Goal: Task Accomplishment & Management: Use online tool/utility

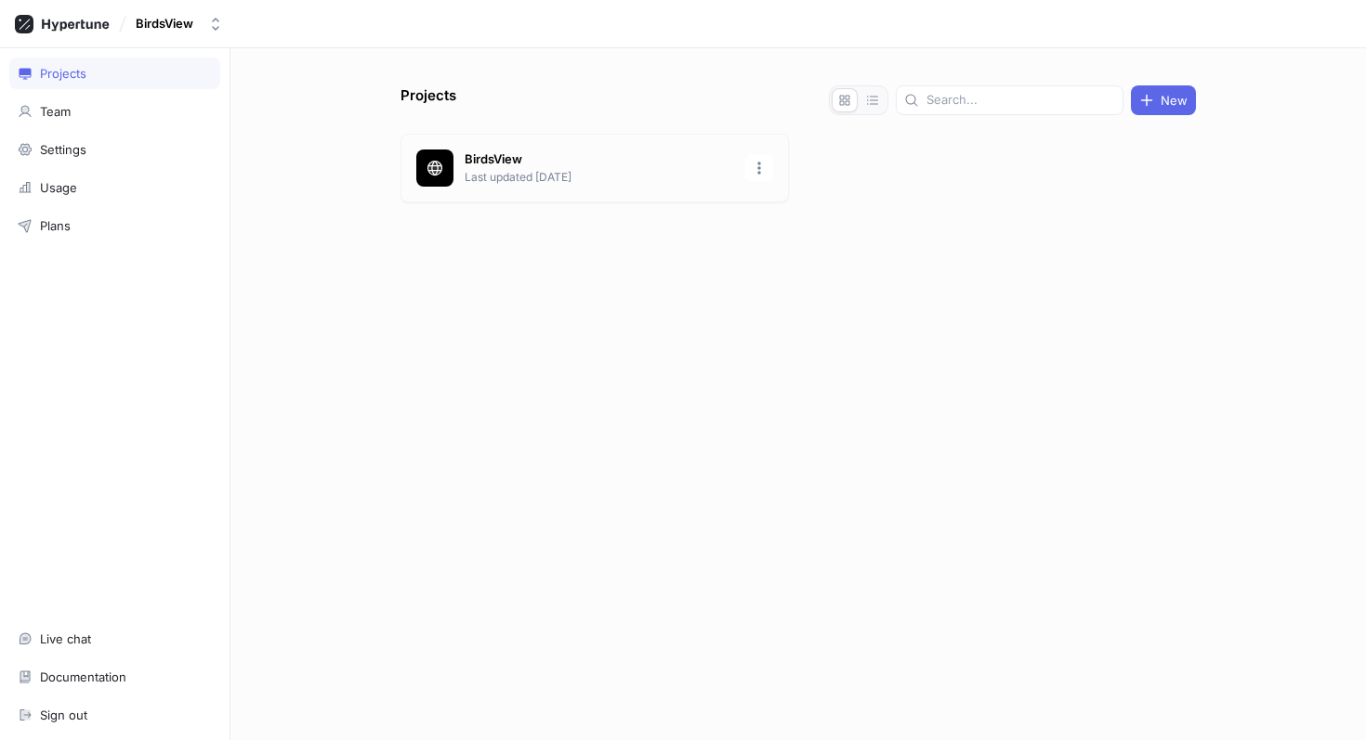
click at [662, 173] on p "Last updated [DATE]" at bounding box center [599, 177] width 269 height 17
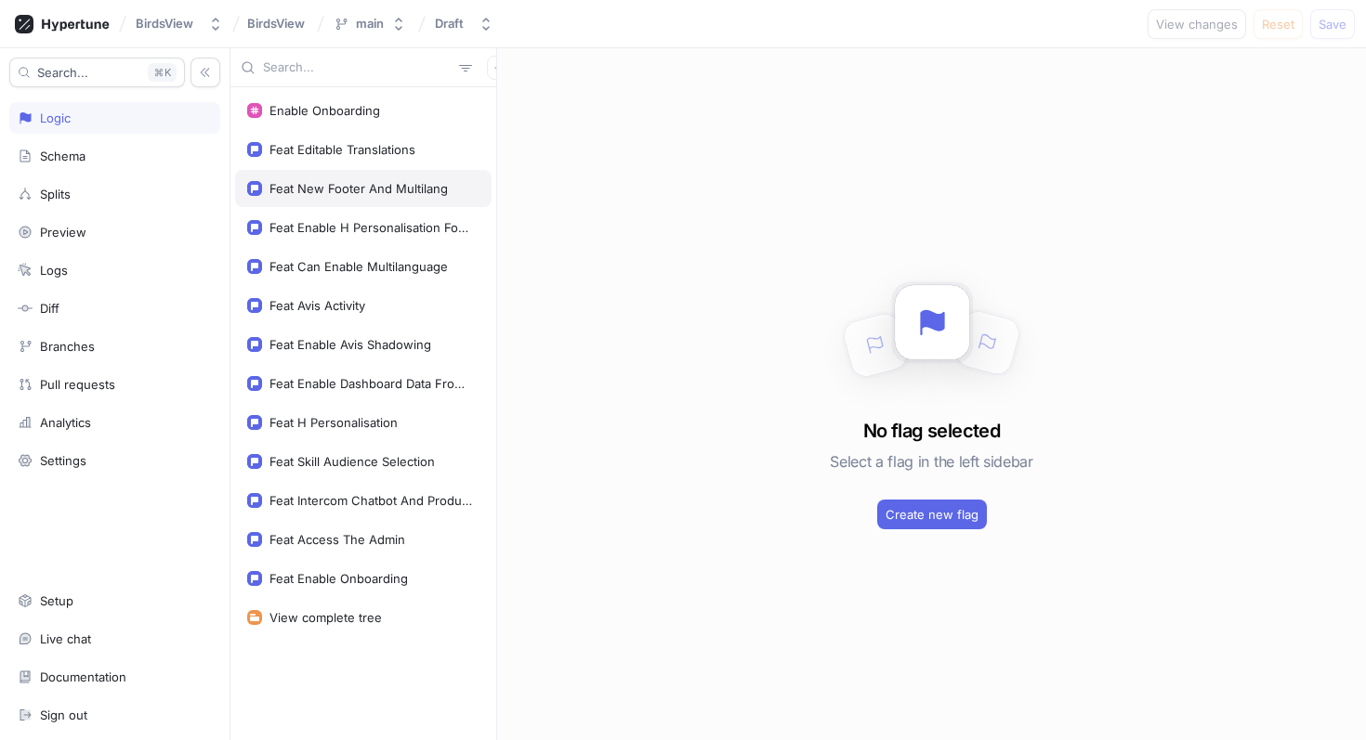
click at [405, 189] on div "Feat New Footer And Multilang" at bounding box center [358, 188] width 178 height 15
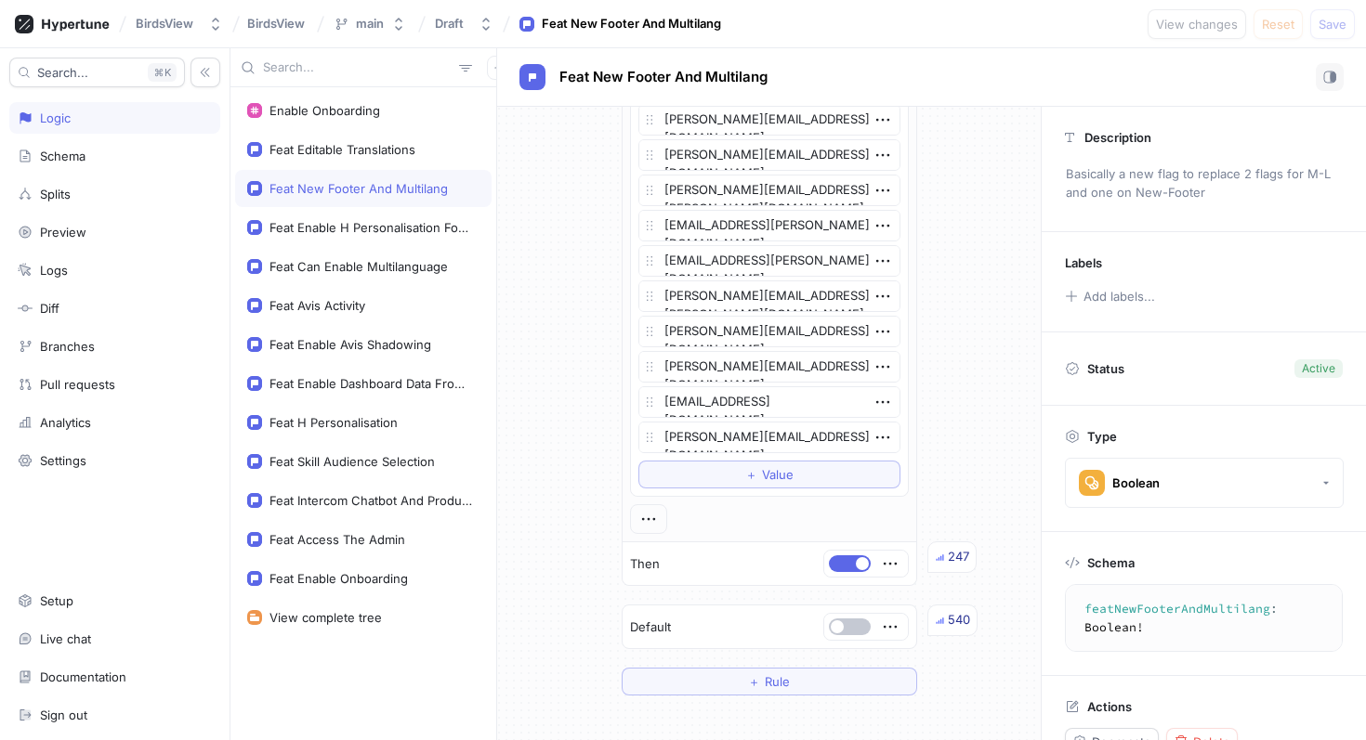
scroll to position [425, 0]
click at [386, 227] on div "Feat Enable H Personalisation For Missing Skills" at bounding box center [370, 227] width 203 height 15
type textarea "featEnableHPersonalisationForMissingSkills: Boolean!"
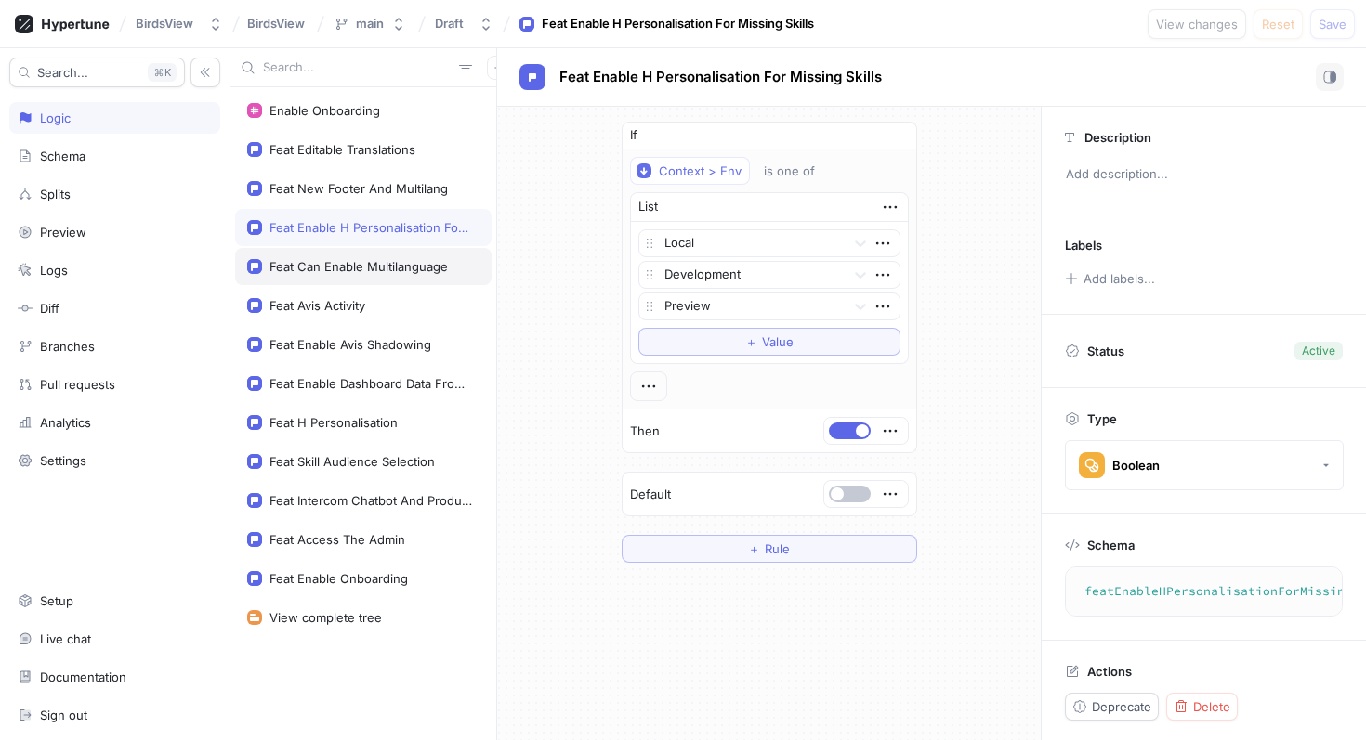
click at [386, 268] on div "Feat Can Enable Multilanguage" at bounding box center [358, 266] width 178 height 15
type textarea "x"
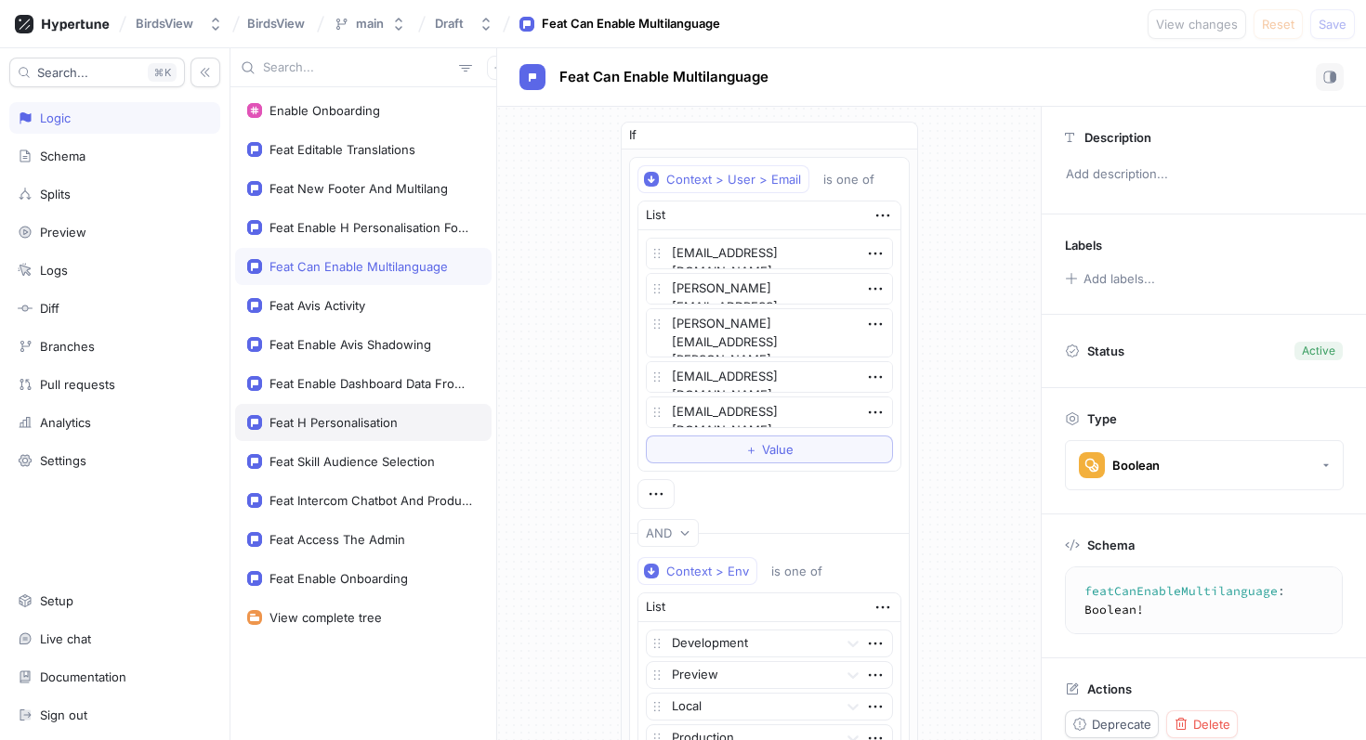
click at [390, 426] on div "Feat H Personalisation" at bounding box center [333, 422] width 128 height 15
type textarea "featHPersonalisation: Boolean!"
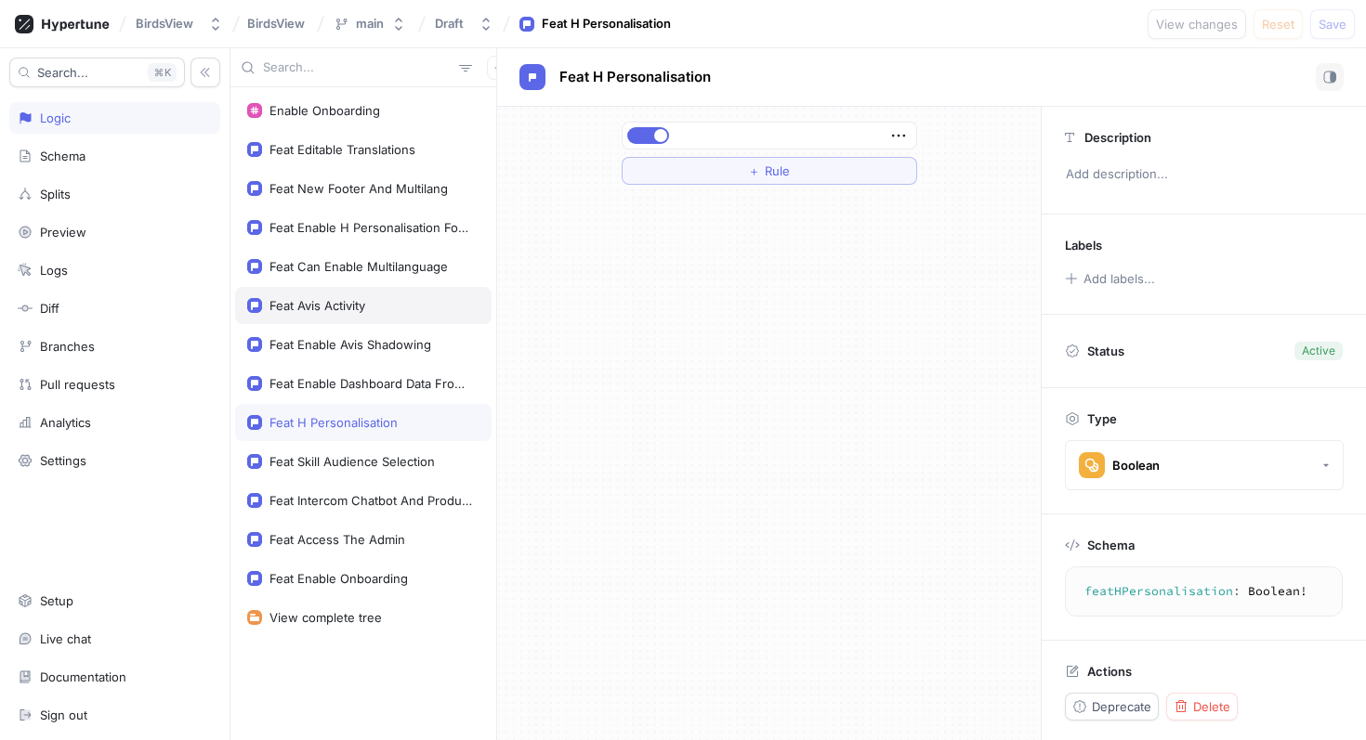
click at [360, 315] on div "Feat Avis Activity" at bounding box center [363, 305] width 256 height 37
type textarea "x"
type textarea "featAvisActivity: Boolean!"
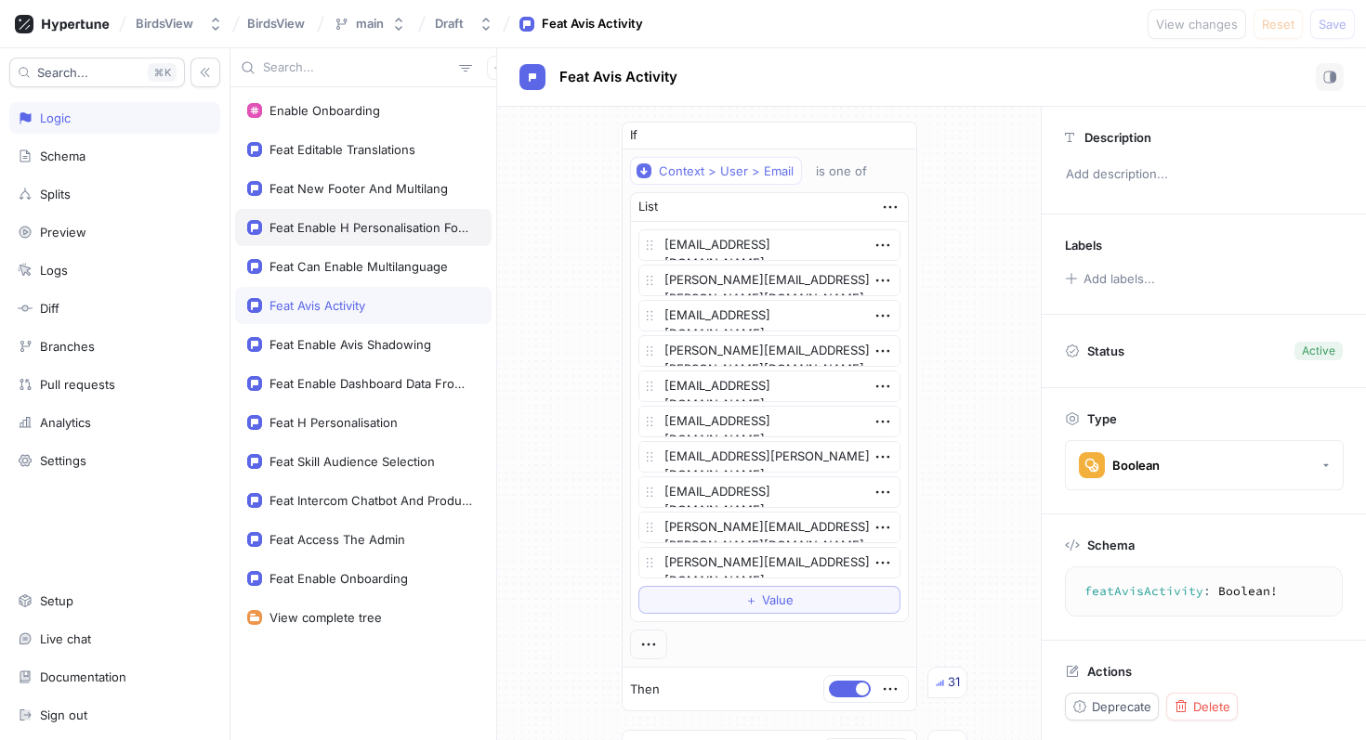
type textarea "x"
click at [375, 227] on div "Feat Enable H Personalisation For Missing Skills" at bounding box center [370, 227] width 203 height 15
type textarea "featEnableHPersonalisationForMissingSkills: Boolean!"
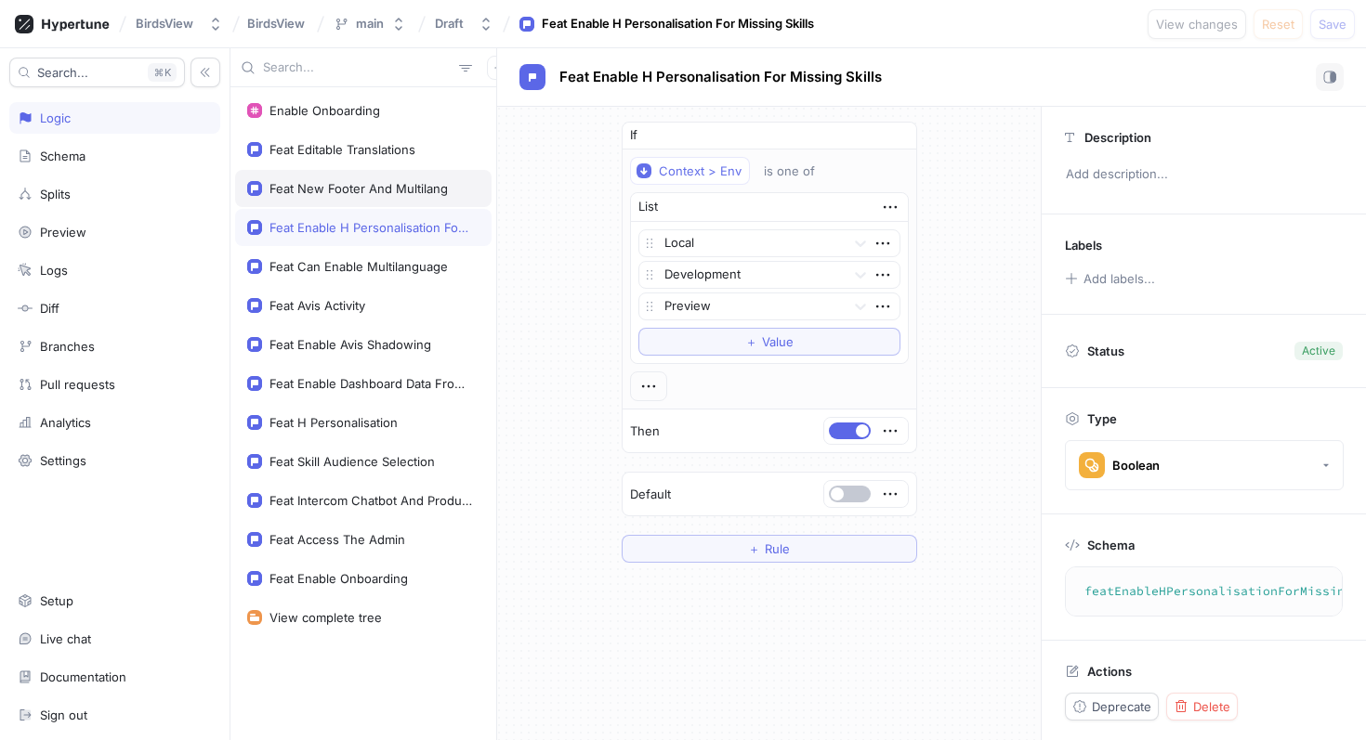
click at [396, 194] on div "Feat New Footer And Multilang" at bounding box center [358, 188] width 178 height 15
type textarea "x"
type textarea "featNewFooterAndMultilang: Boolean!"
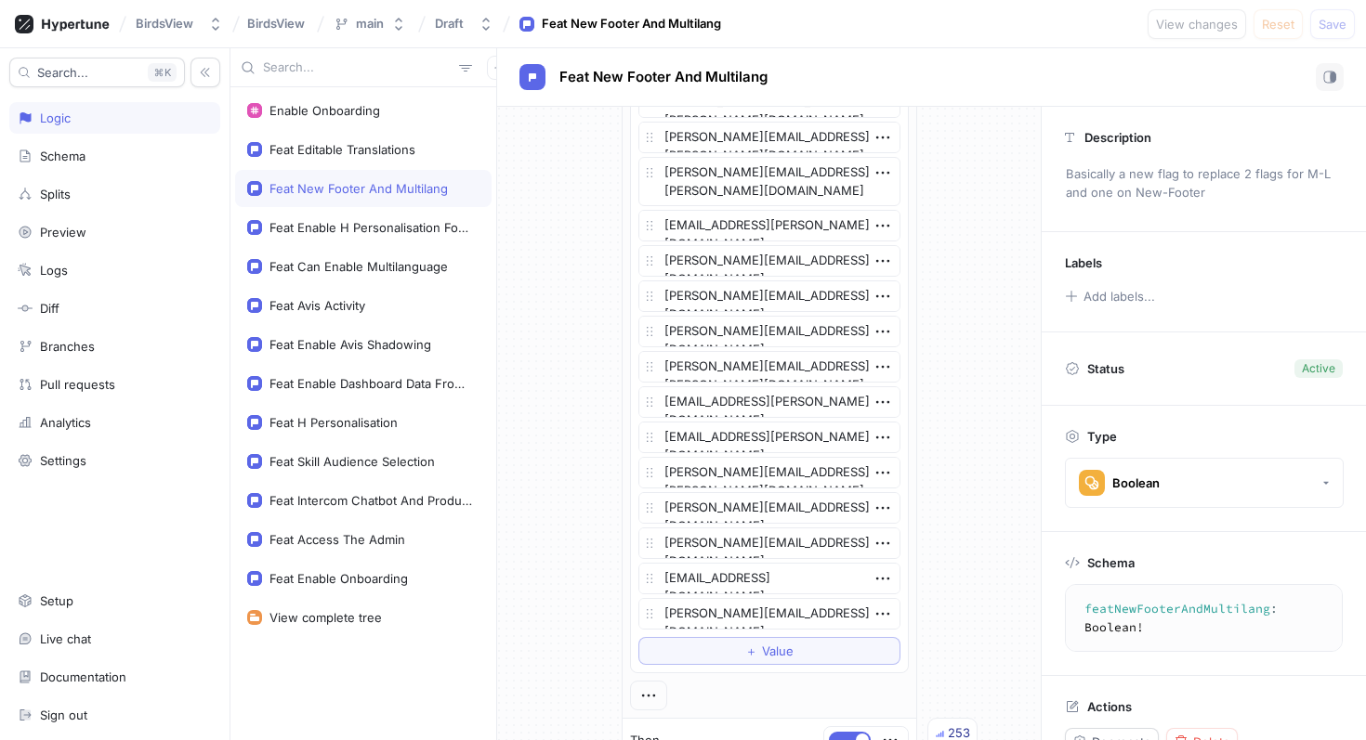
scroll to position [618, 0]
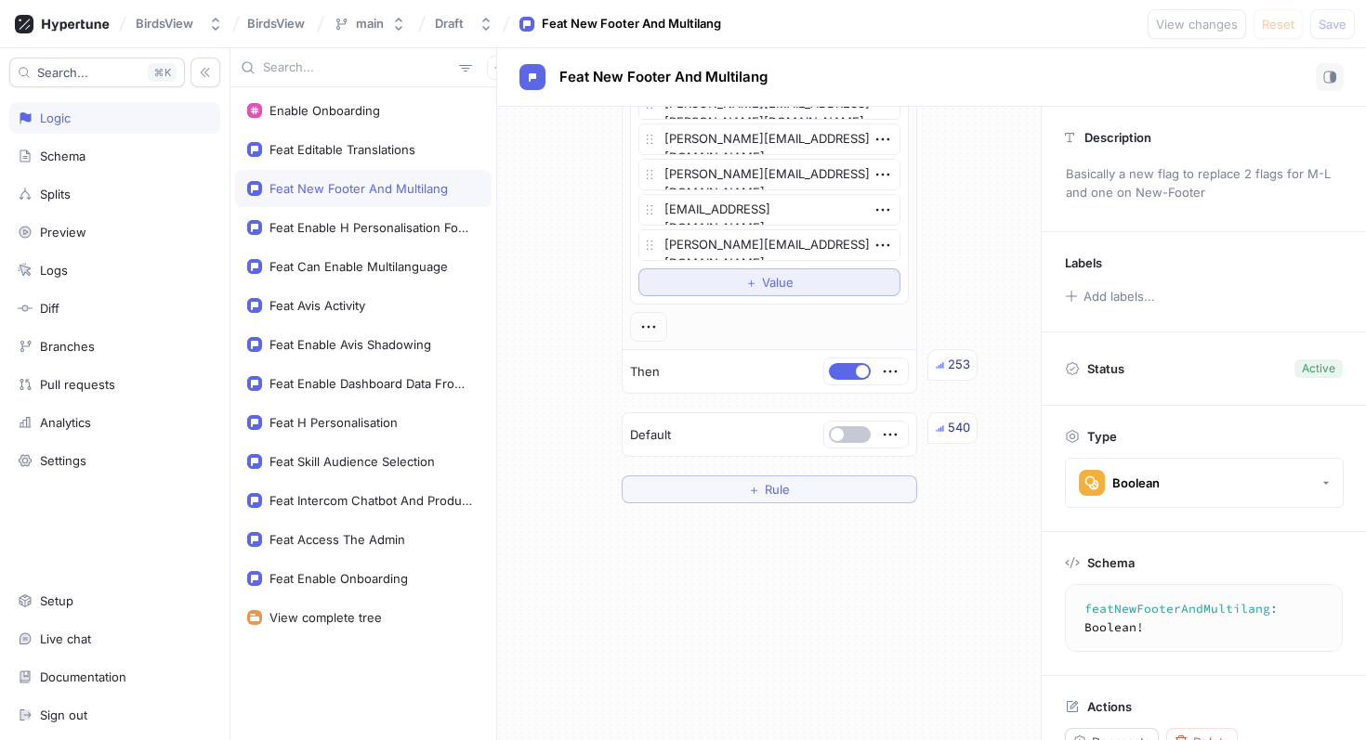
click at [740, 292] on button "＋ Value" at bounding box center [769, 282] width 262 height 28
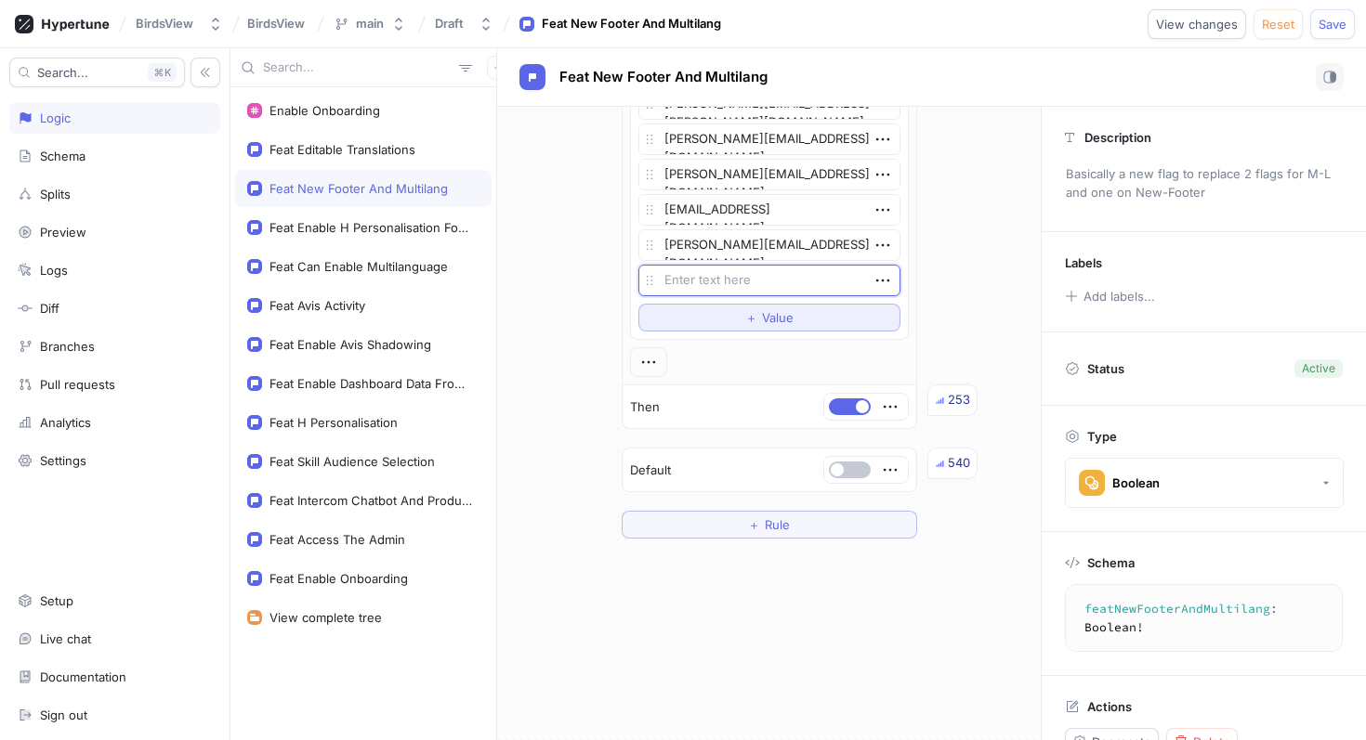
type textarea "x"
type textarea "[PERSON_NAME][EMAIL_ADDRESS][DOMAIN_NAME]"
click at [933, 294] on div "If Context > User > Email is one of List [EMAIL_ADDRESS][DOMAIN_NAME] [EMAIL_AD…" at bounding box center [768, 21] width 543 height 1065
click at [1322, 30] on span "Save" at bounding box center [1332, 24] width 28 height 11
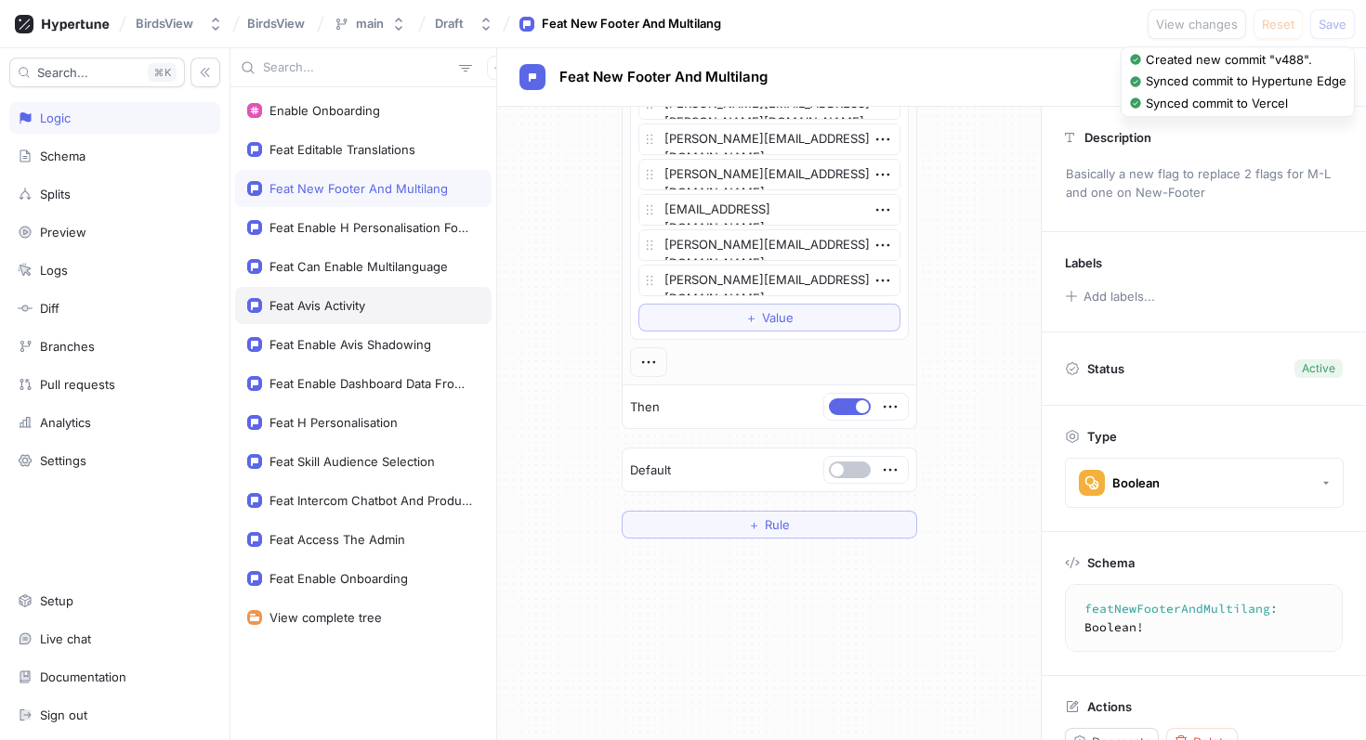
click at [365, 303] on div "Feat Avis Activity" at bounding box center [317, 305] width 96 height 15
type textarea "x"
type textarea "featAvisActivity: Boolean!"
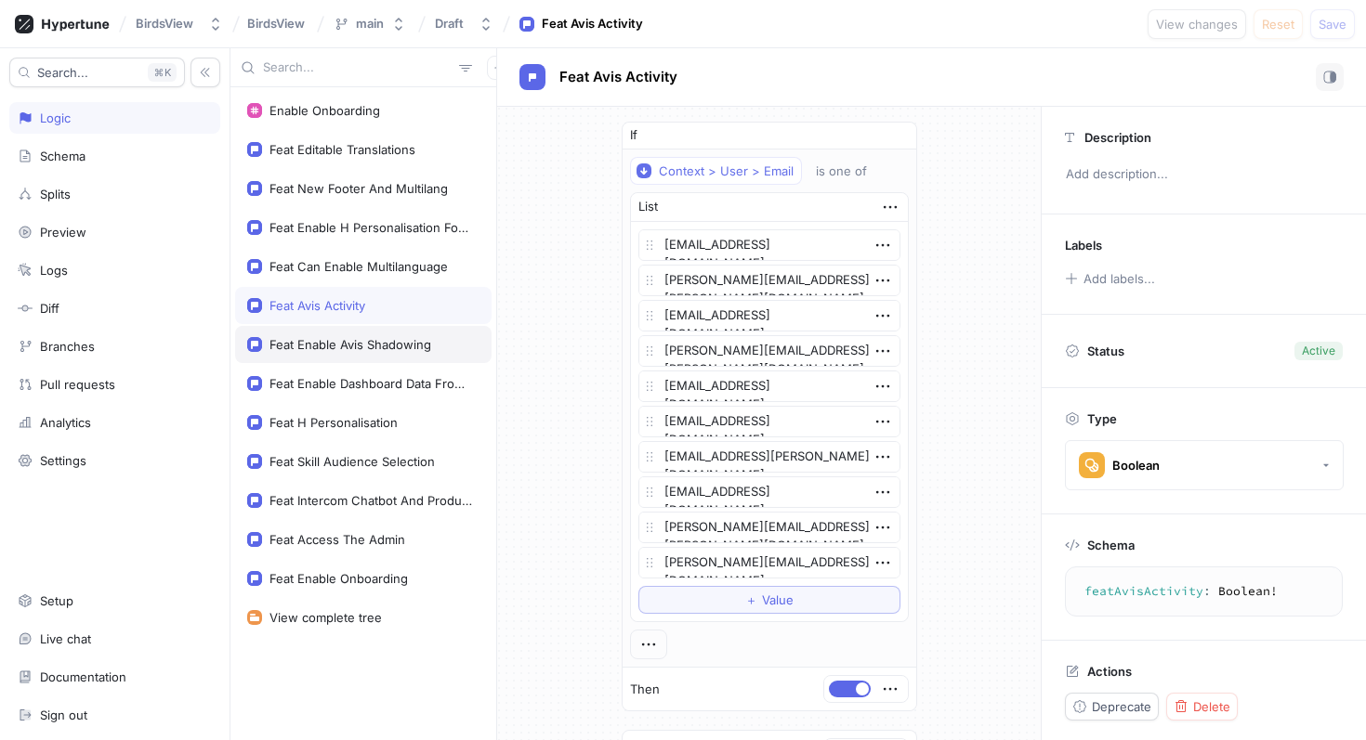
click at [390, 344] on div "Feat Enable Avis Shadowing" at bounding box center [350, 344] width 162 height 15
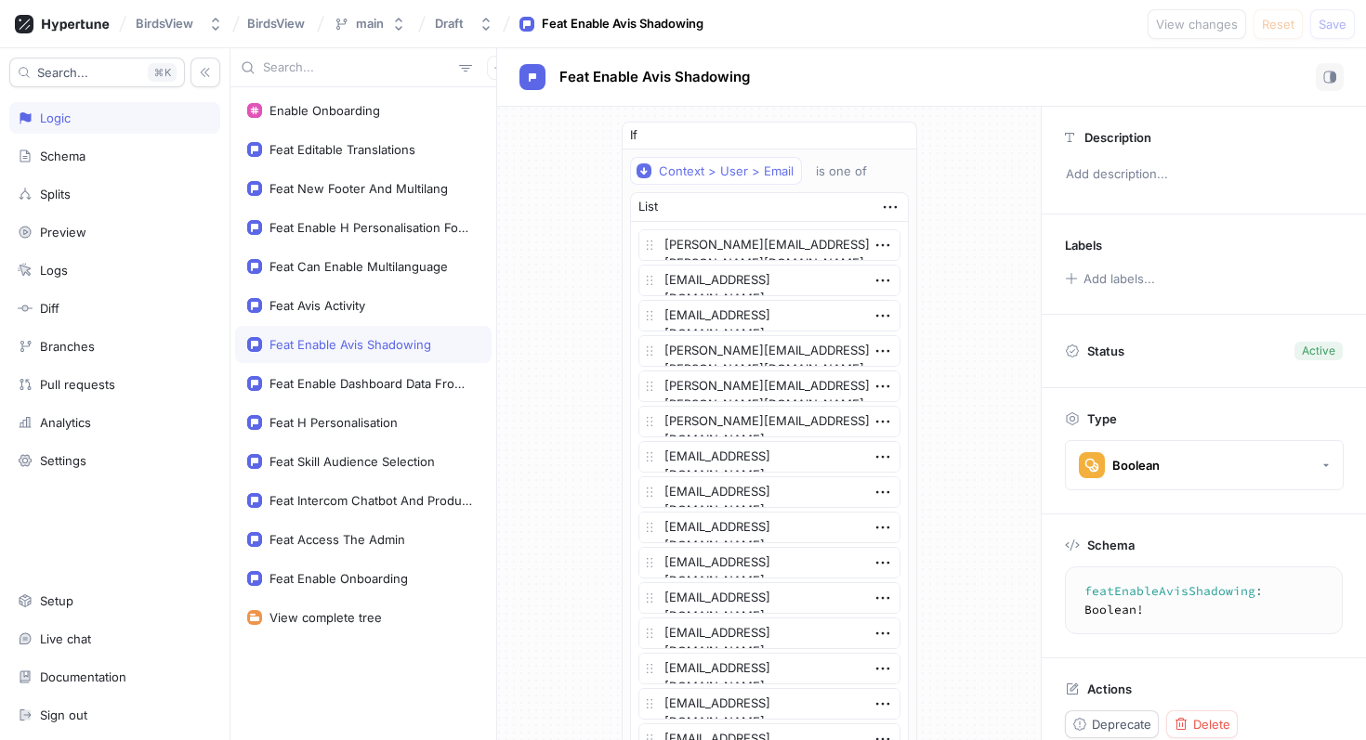
type textarea "x"
type textarea "featEnableAvisShadowing: Boolean!"
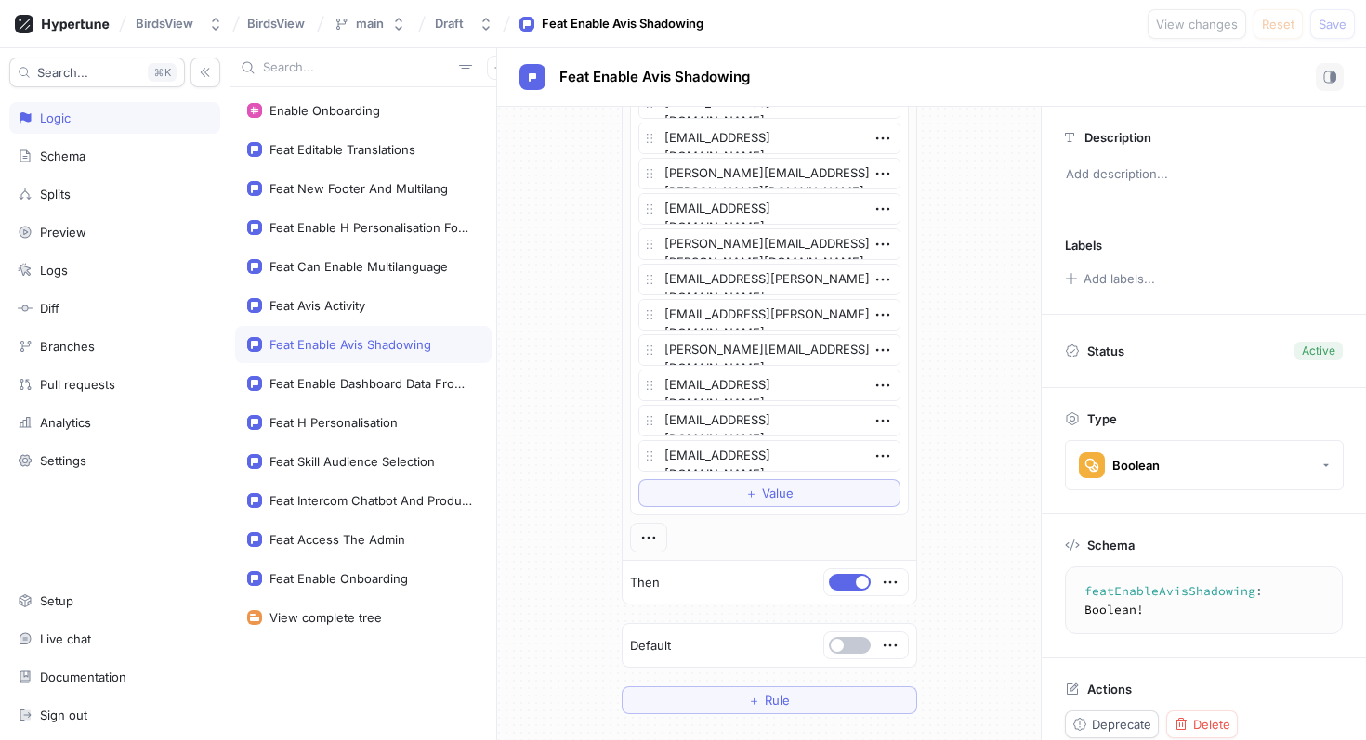
scroll to position [1871, 0]
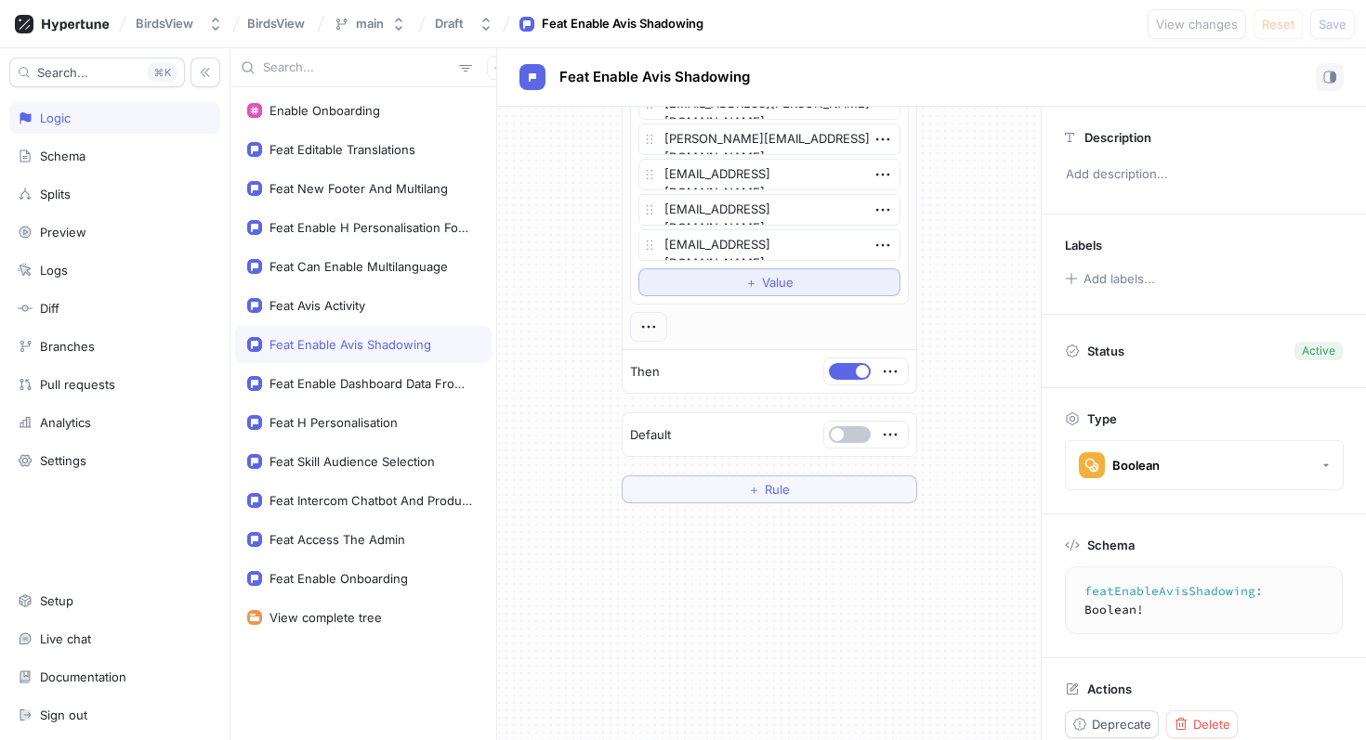
click at [676, 281] on button "＋ Value" at bounding box center [769, 282] width 262 height 28
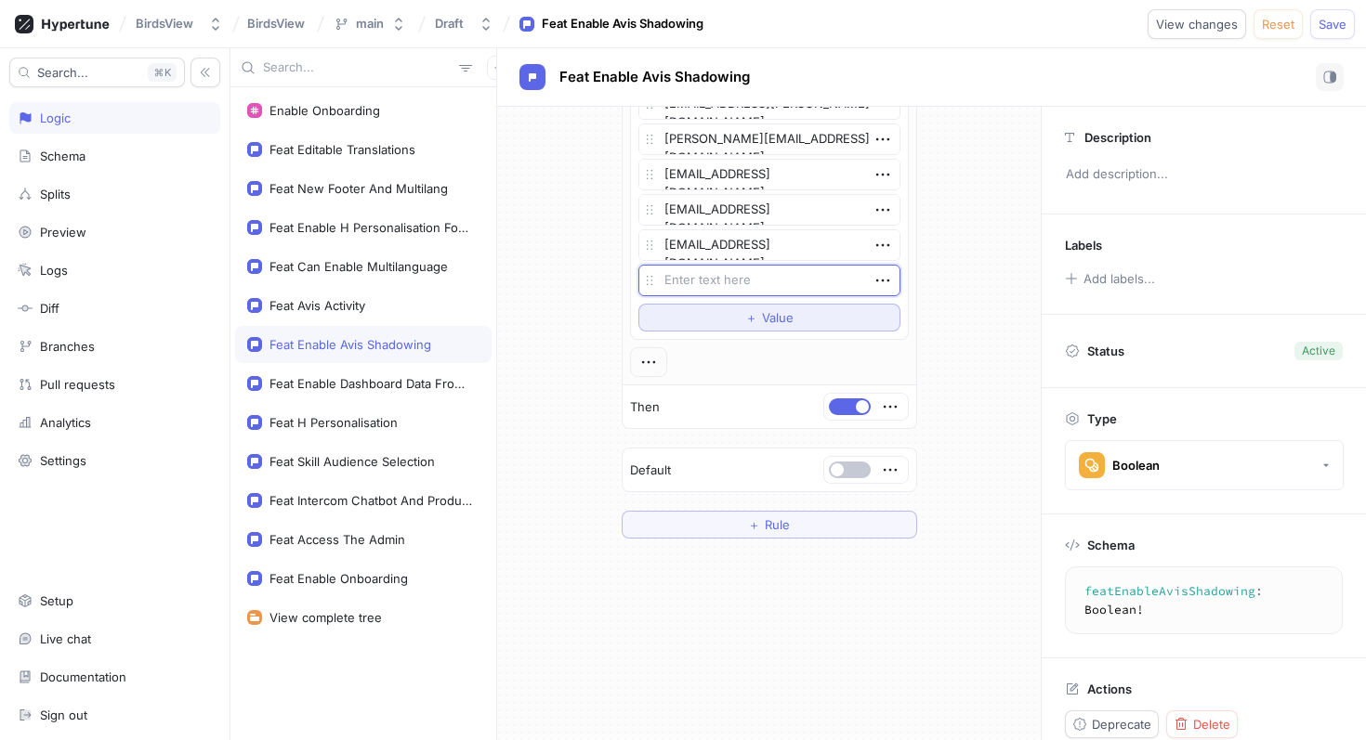
type textarea "x"
type textarea "[PERSON_NAME][EMAIL_ADDRESS][DOMAIN_NAME]"
click at [1329, 28] on span "Save" at bounding box center [1332, 24] width 28 height 11
type textarea "x"
